Goal: Task Accomplishment & Management: Complete application form

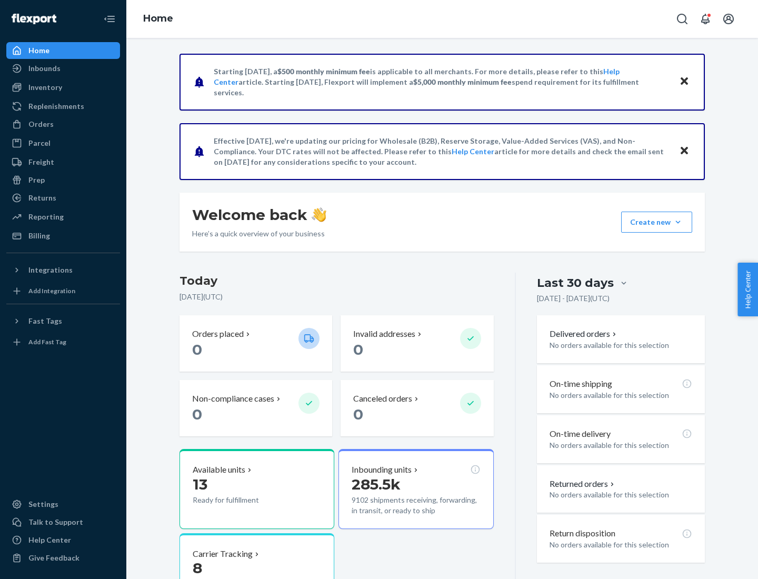
click at [678, 222] on button "Create new Create new inbound Create new order Create new product" at bounding box center [656, 222] width 71 height 21
click at [63, 68] on div "Inbounds" at bounding box center [63, 68] width 112 height 15
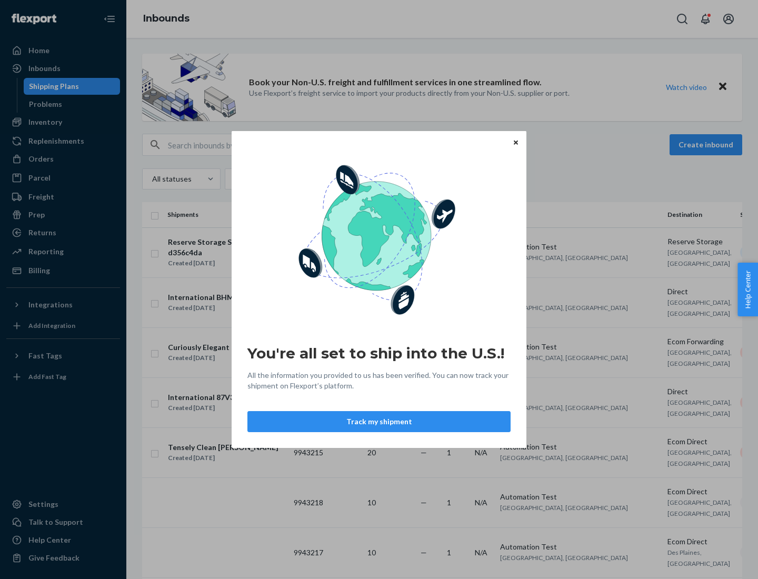
click at [379, 422] on button "Track my shipment" at bounding box center [378, 421] width 263 height 21
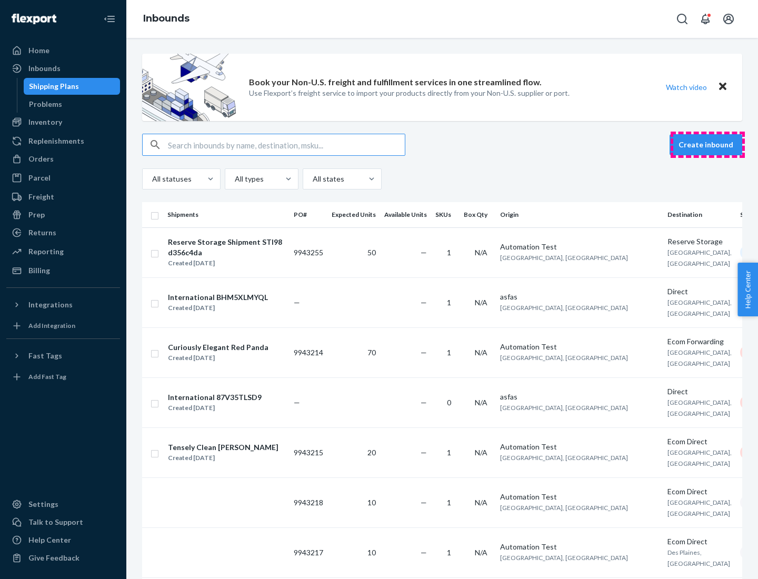
click at [707, 145] on button "Create inbound" at bounding box center [705, 144] width 73 height 21
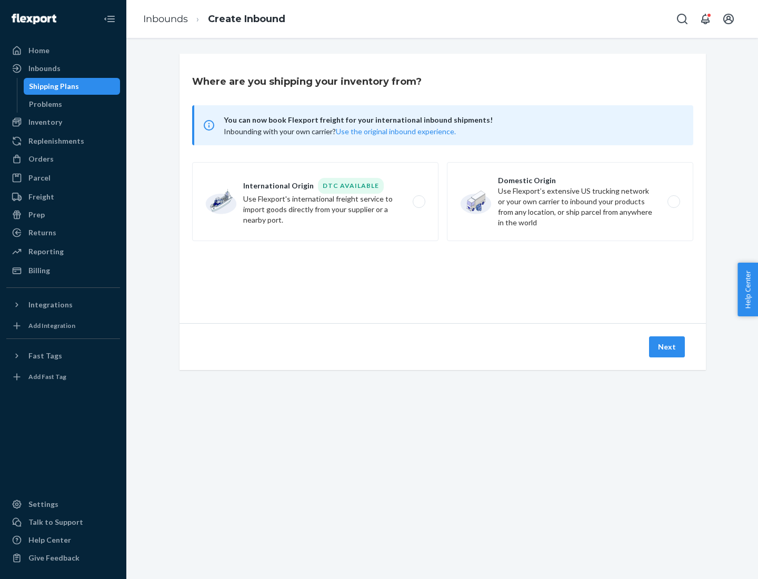
click at [315, 202] on label "International Origin DTC Available Use Flexport's international freight service…" at bounding box center [315, 201] width 246 height 79
click at [418, 202] on input "International Origin DTC Available Use Flexport's international freight service…" at bounding box center [421, 201] width 7 height 7
radio input "true"
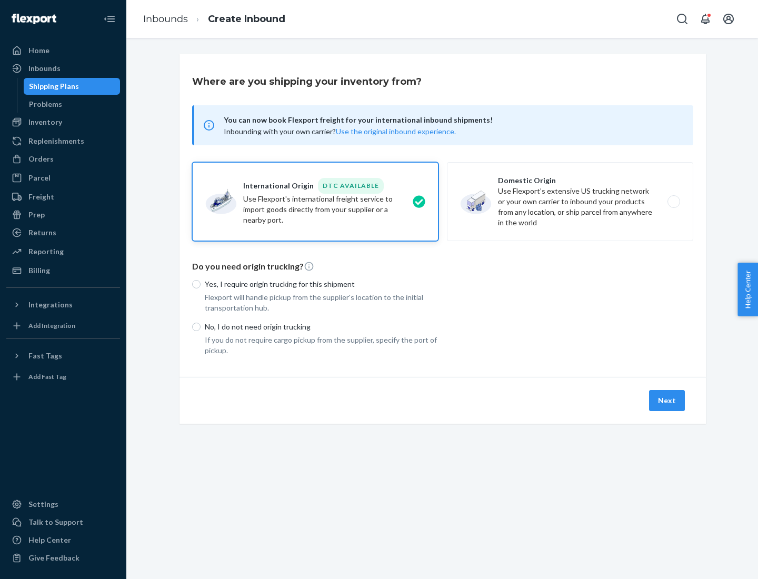
click at [322, 326] on p "No, I do not need origin trucking" at bounding box center [322, 327] width 234 height 11
click at [200, 326] on input "No, I do not need origin trucking" at bounding box center [196, 327] width 8 height 8
radio input "true"
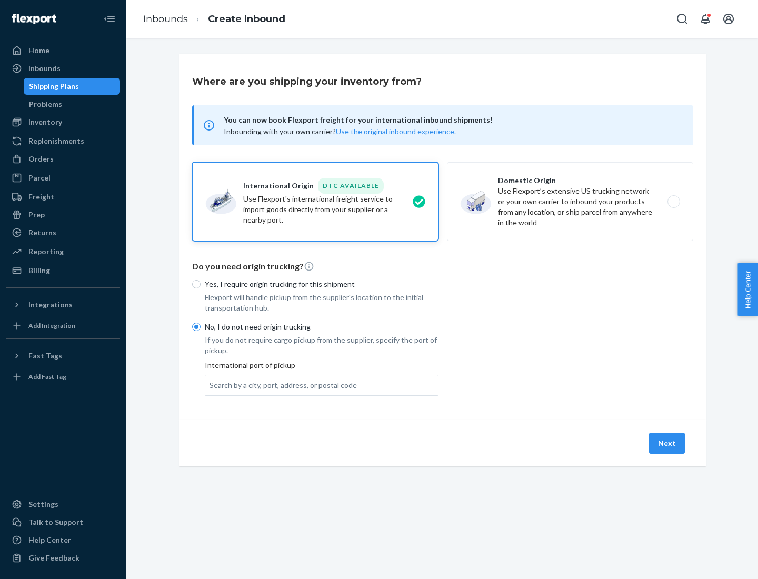
click at [280, 385] on div "Search by a city, port, address, or postal code" at bounding box center [282, 385] width 147 height 11
click at [210, 385] on input "Search by a city, port, address, or postal code" at bounding box center [209, 385] width 1 height 11
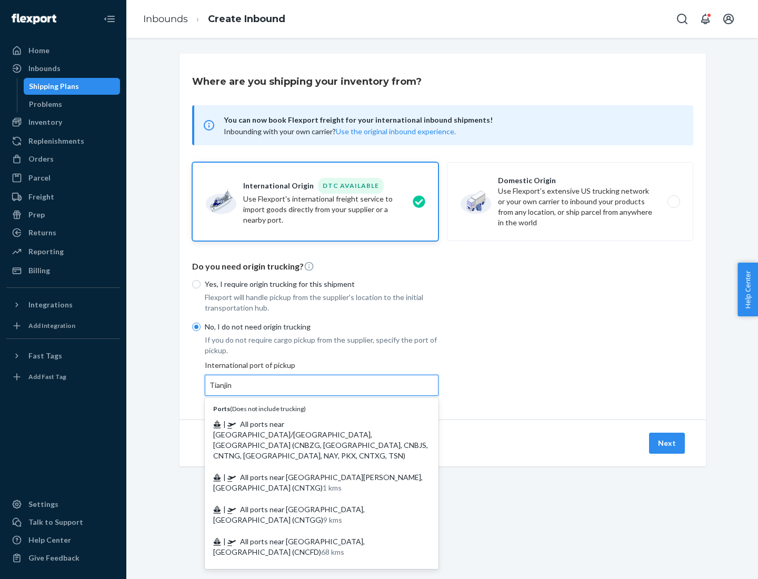
click at [311, 424] on span "| All ports near [GEOGRAPHIC_DATA]/[GEOGRAPHIC_DATA], [GEOGRAPHIC_DATA] (CNBZG,…" at bounding box center [320, 439] width 215 height 41
click at [233, 390] on input "Tianjin" at bounding box center [220, 385] width 23 height 11
type input "All ports near [GEOGRAPHIC_DATA]/[GEOGRAPHIC_DATA], [GEOGRAPHIC_DATA] (CNBZG, […"
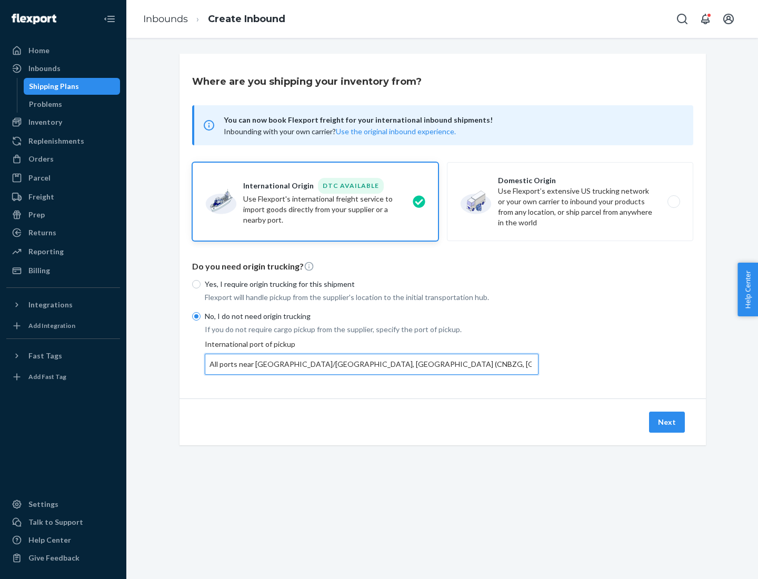
click at [667, 422] on button "Next" at bounding box center [667, 422] width 36 height 21
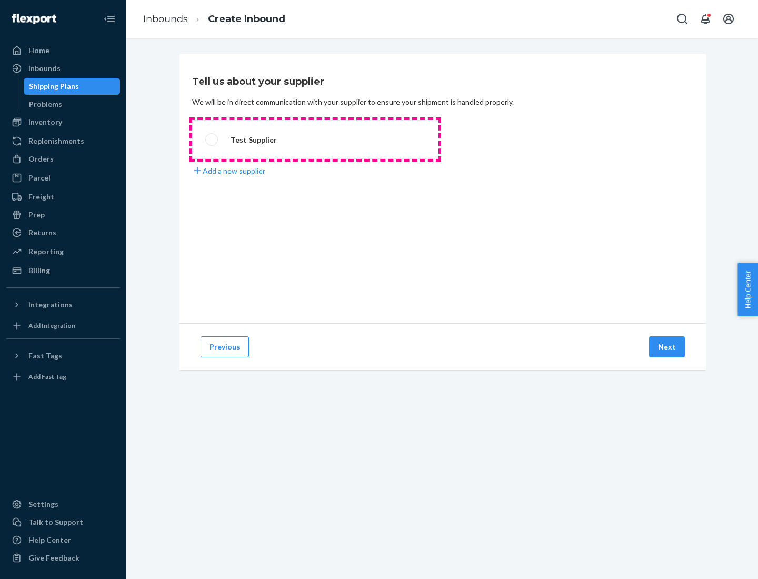
click at [315, 139] on label "Test Supplier" at bounding box center [315, 139] width 246 height 39
click at [212, 139] on input "Test Supplier" at bounding box center [208, 139] width 7 height 7
radio input "true"
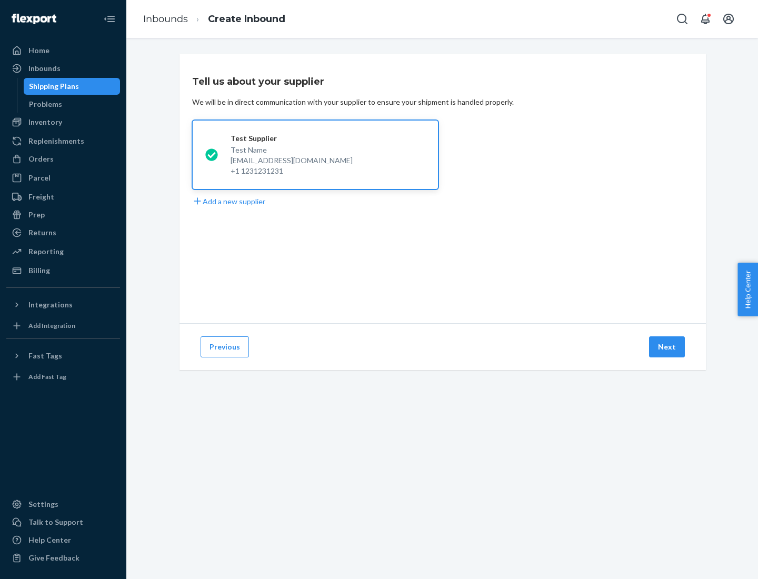
click at [667, 347] on button "Next" at bounding box center [667, 346] width 36 height 21
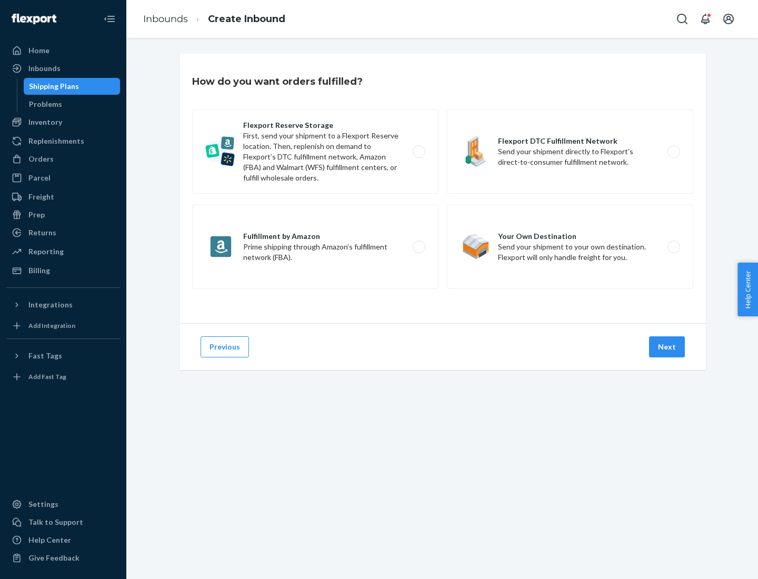
click at [315, 152] on label "Flexport Reserve Storage First, send your shipment to a Flexport Reserve locati…" at bounding box center [315, 151] width 246 height 84
click at [418, 152] on input "Flexport Reserve Storage First, send your shipment to a Flexport Reserve locati…" at bounding box center [421, 151] width 7 height 7
radio input "true"
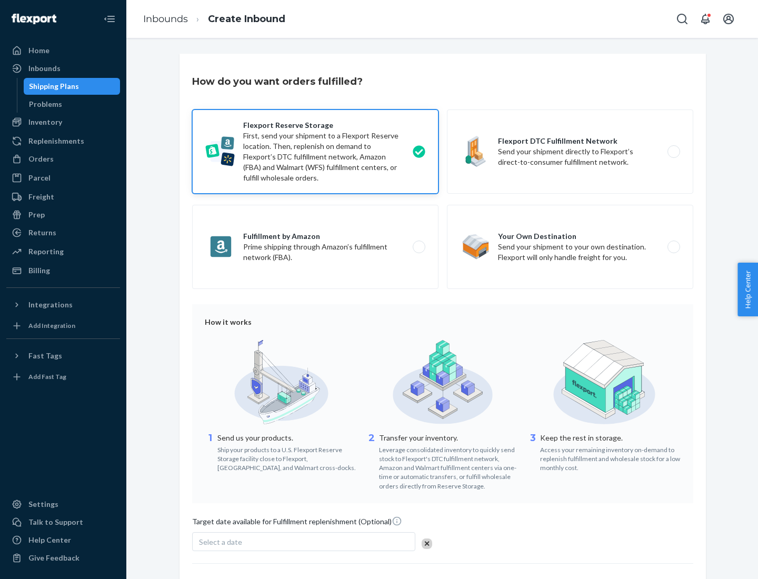
scroll to position [86, 0]
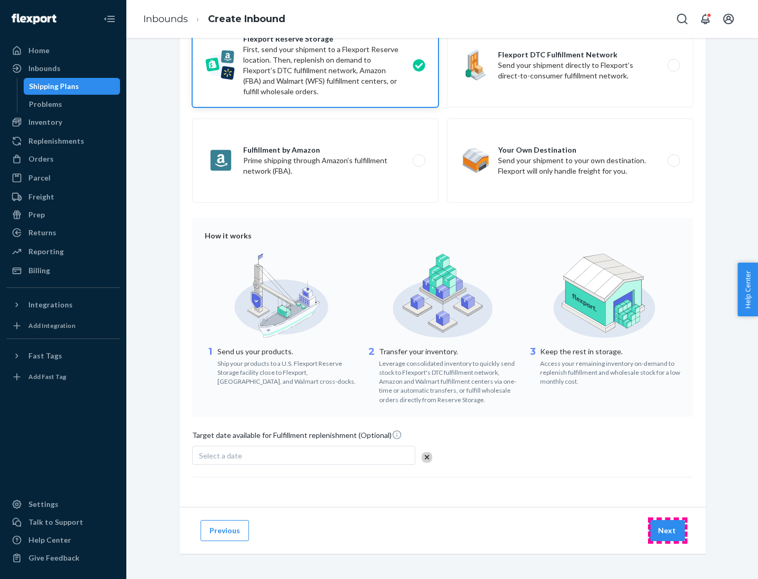
click at [667, 530] on button "Next" at bounding box center [667, 530] width 36 height 21
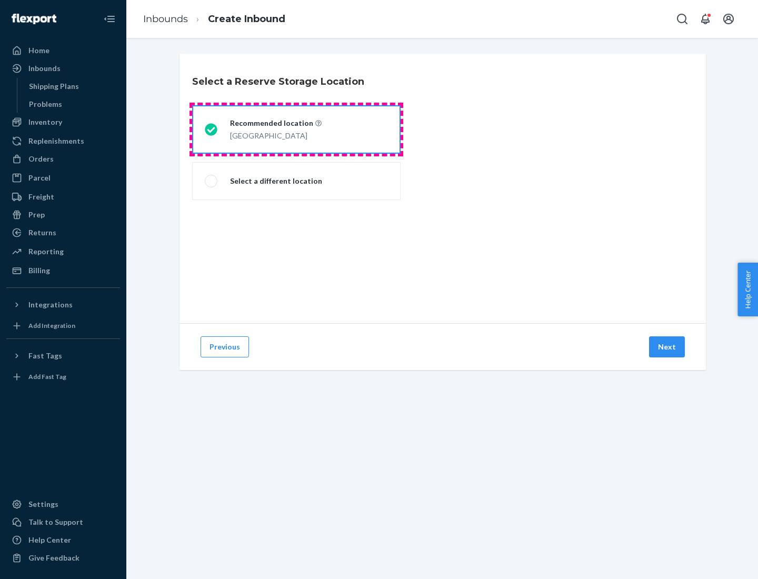
click at [296, 129] on div "[GEOGRAPHIC_DATA]" at bounding box center [276, 134] width 92 height 13
click at [212, 129] on input "Recommended location [GEOGRAPHIC_DATA]" at bounding box center [208, 129] width 7 height 7
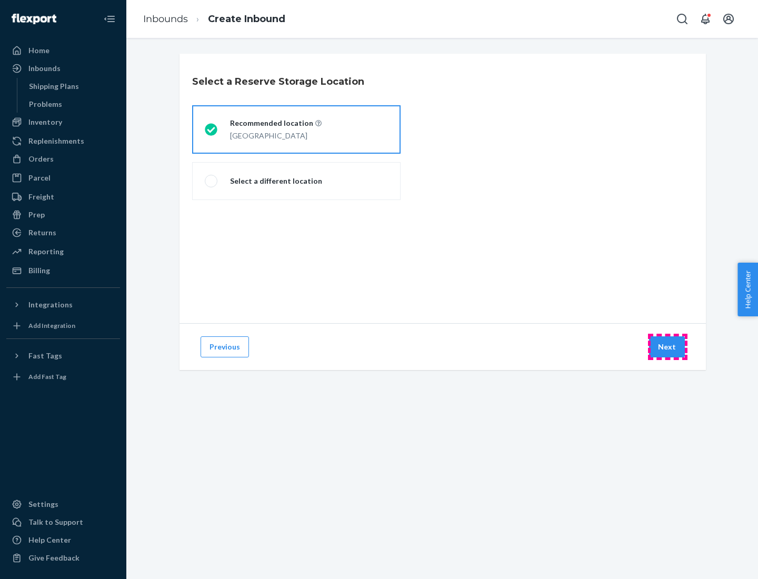
click at [667, 347] on button "Next" at bounding box center [667, 346] width 36 height 21
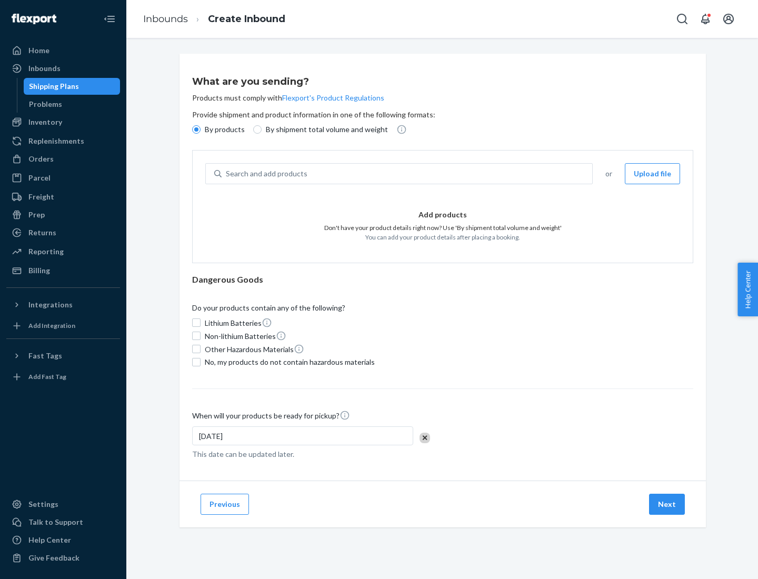
click at [407, 174] on div "Search and add products" at bounding box center [407, 173] width 370 height 19
click at [227, 174] on input "Search and add products" at bounding box center [226, 173] width 1 height 11
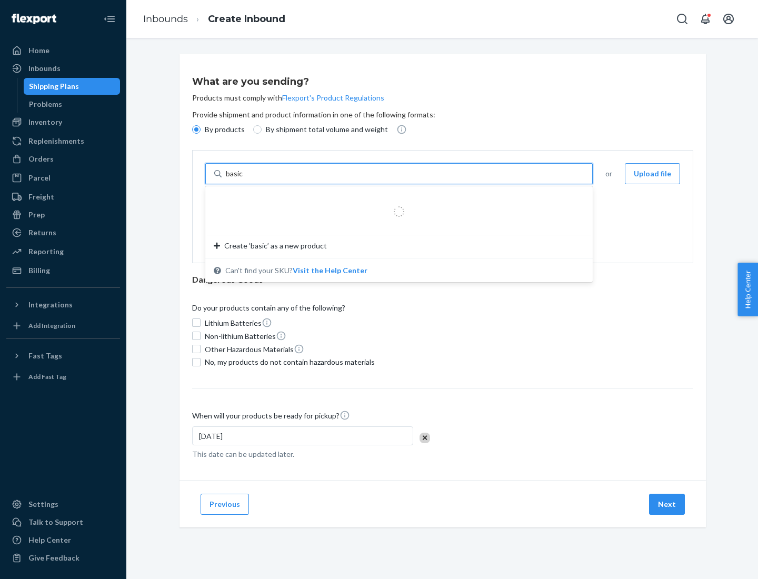
type input "basic"
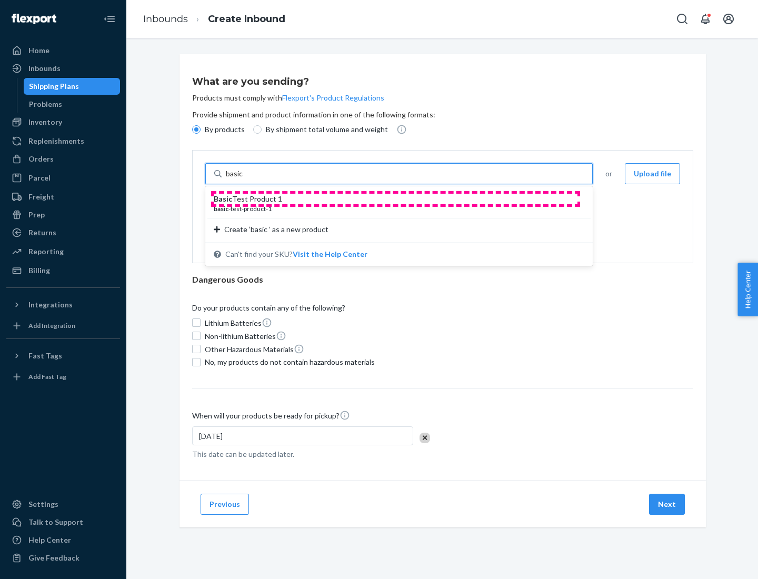
click at [395, 199] on div "Basic Test Product 1" at bounding box center [395, 199] width 362 height 11
click at [245, 179] on input "basic" at bounding box center [235, 173] width 19 height 11
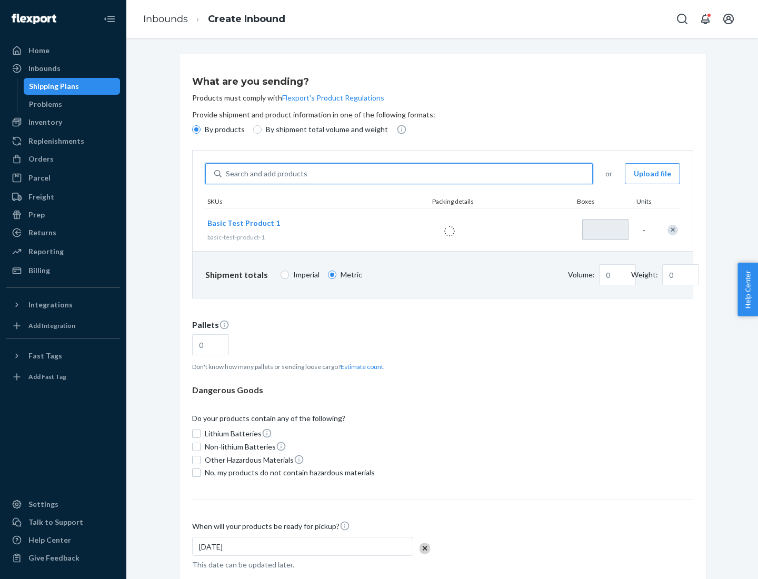
type input "1"
type input "1.09"
type input "3.27"
type input "3"
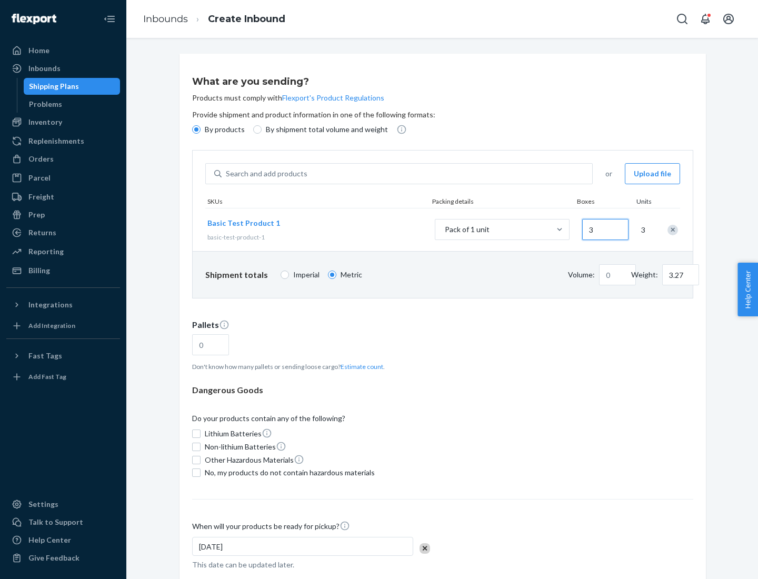
type input "0.01"
type input "32.66"
type input "30"
type input "0.07"
type input "326.59"
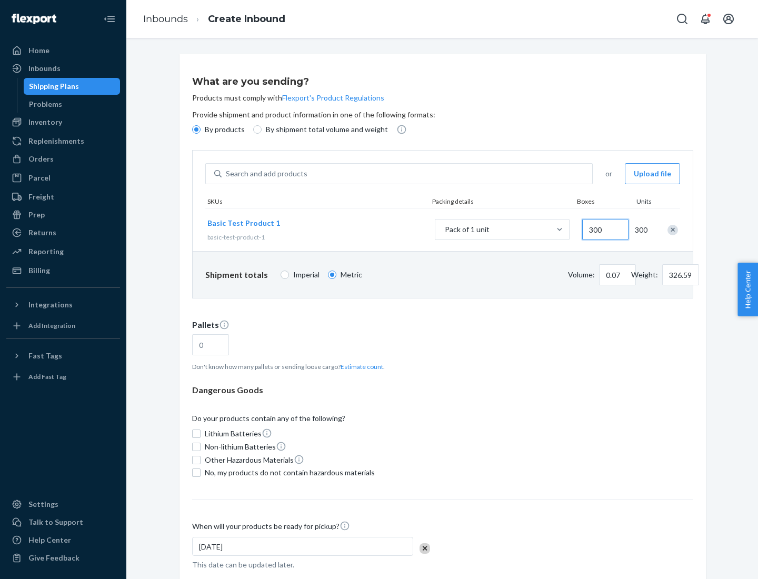
type input "3000"
type input "0.68"
type input "3265.86"
type input "1.09"
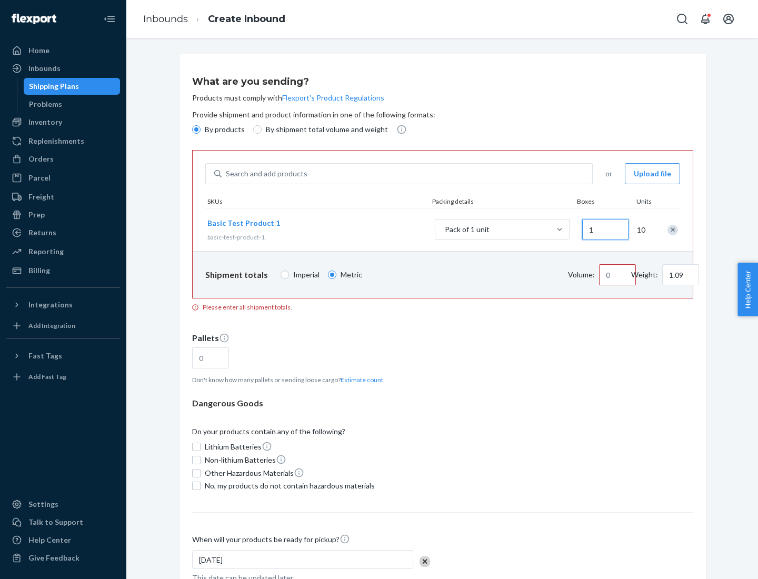
type input "10"
type input "10.89"
type input "100"
type input "0.02"
type input "108.86"
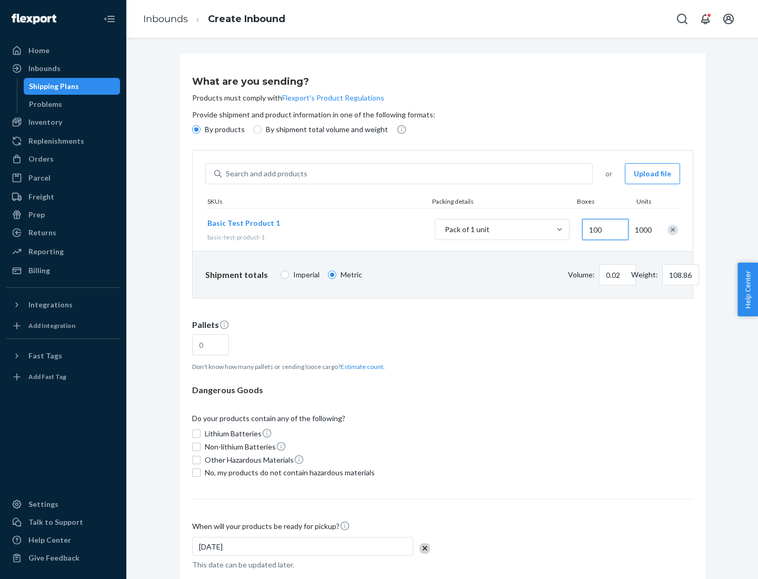
type input "1000"
type input "0.23"
type input "1088.62"
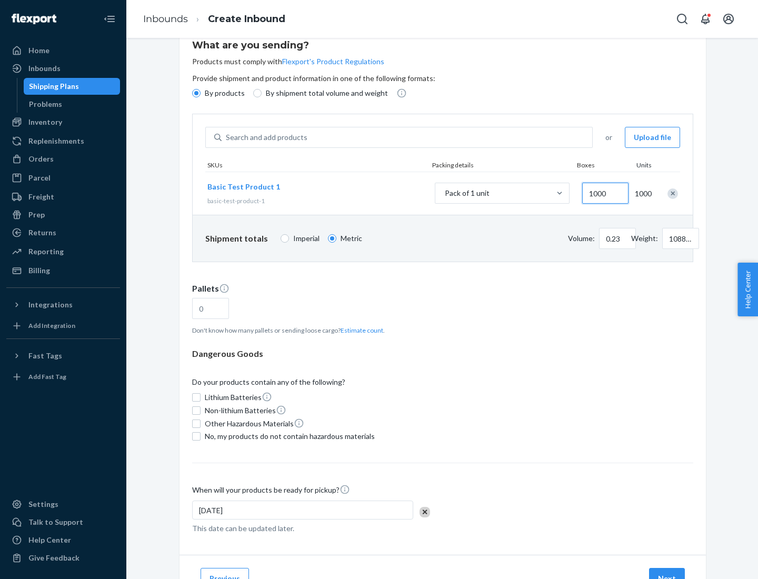
type input "1000"
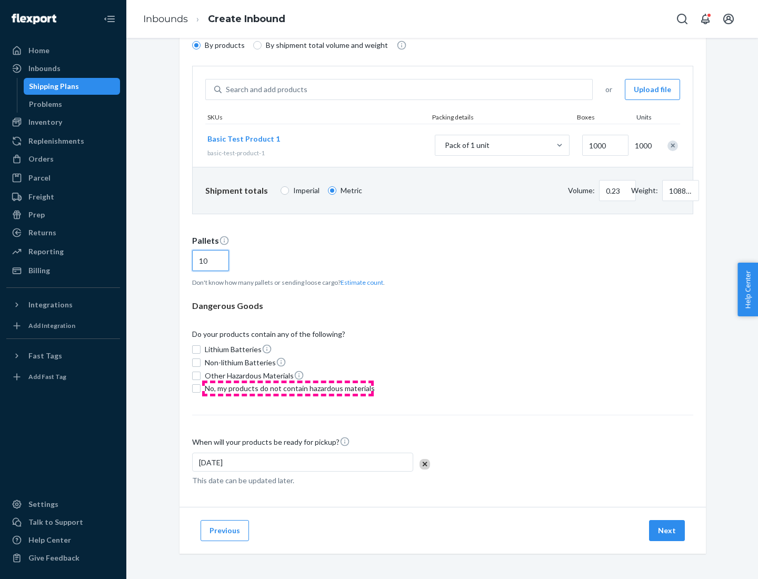
type input "10"
click at [288, 388] on span "No, my products do not contain hazardous materials" at bounding box center [290, 388] width 170 height 11
click at [200, 388] on input "No, my products do not contain hazardous materials" at bounding box center [196, 388] width 8 height 8
checkbox input "true"
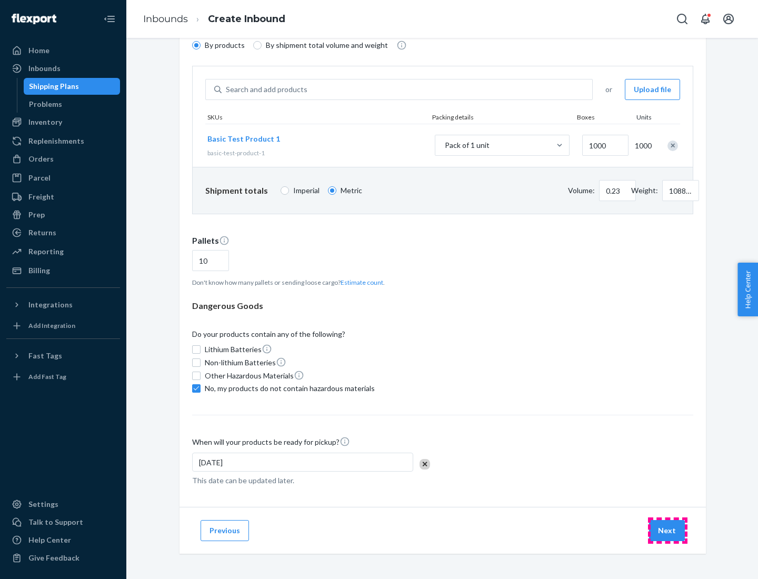
click at [667, 530] on button "Next" at bounding box center [667, 530] width 36 height 21
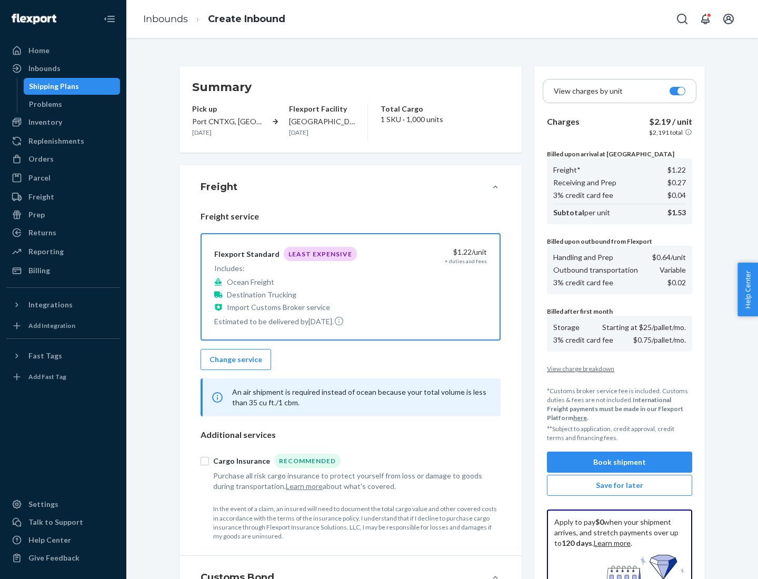
scroll to position [154, 0]
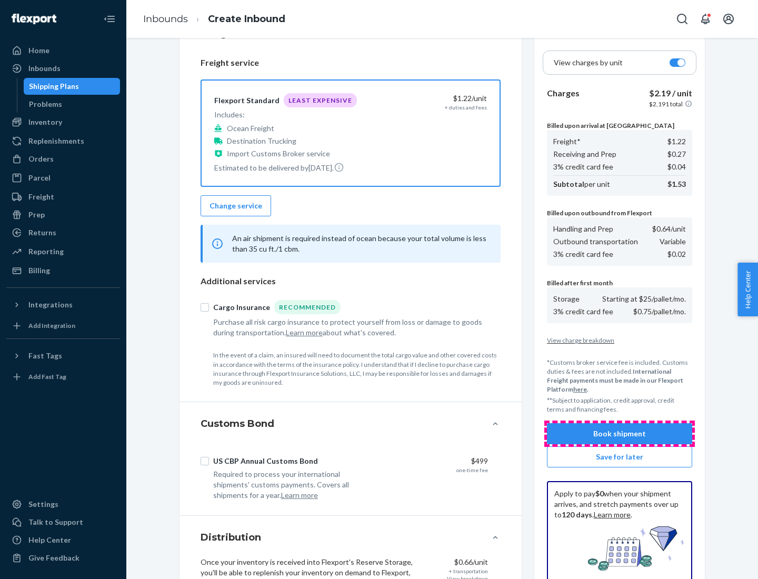
click at [619, 434] on button "Book shipment" at bounding box center [619, 433] width 145 height 21
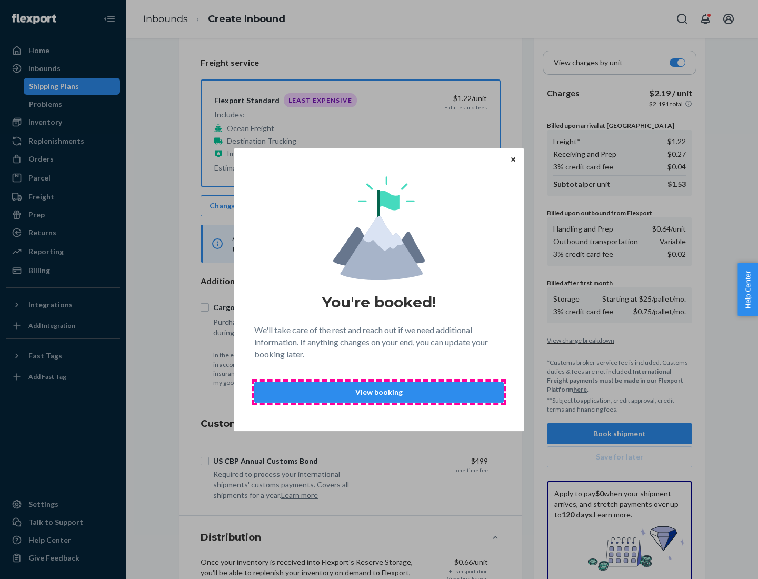
click at [379, 392] on p "View booking" at bounding box center [379, 392] width 232 height 11
